Goal: Information Seeking & Learning: Learn about a topic

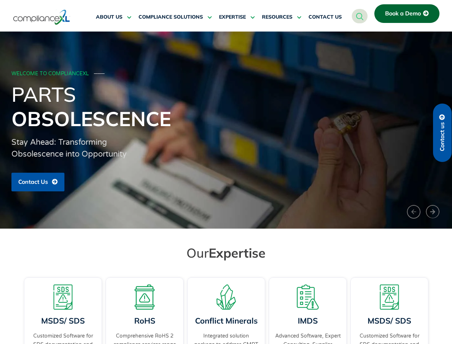
click at [282, 17] on span "RESOURCES" at bounding box center [277, 17] width 30 height 6
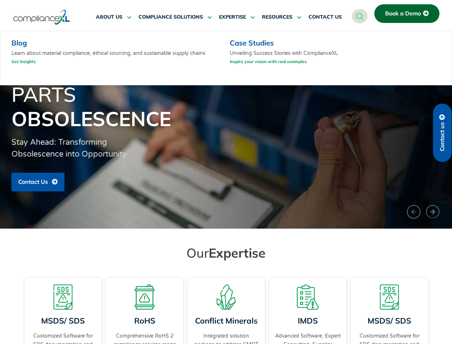
click at [226, 130] on h1 "Parts Obsolescence" at bounding box center [226, 106] width 430 height 49
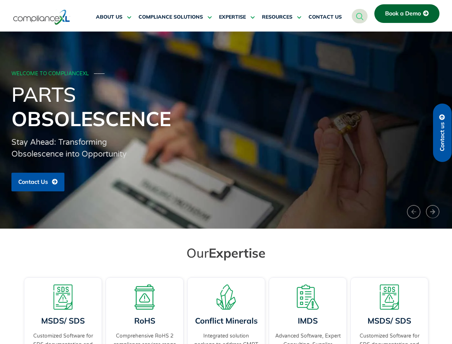
click at [226, 130] on h1 "Parts Obsolescence" at bounding box center [226, 106] width 430 height 49
click at [226, 310] on div "Conflict Minerals Integrated solution package to address CMRT documentation and…" at bounding box center [226, 320] width 78 height 87
